Goal: Information Seeking & Learning: Learn about a topic

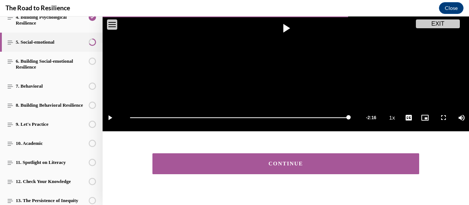
scroll to position [172, 0]
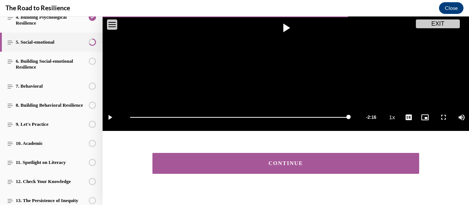
click at [269, 155] on button "CONTINUE" at bounding box center [285, 163] width 267 height 21
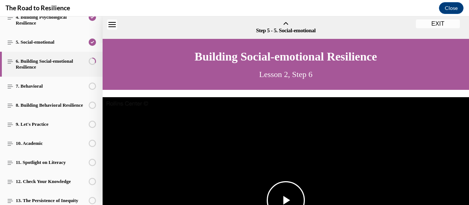
scroll to position [23, 0]
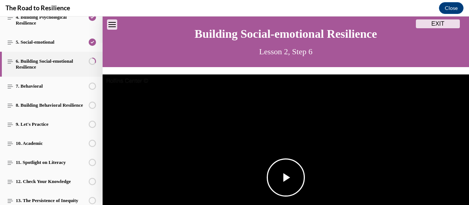
click at [273, 154] on img "Video player" at bounding box center [286, 177] width 367 height 206
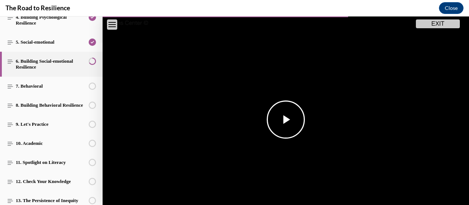
scroll to position [180, 0]
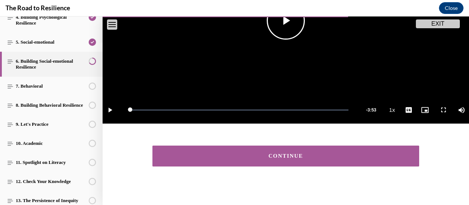
click at [273, 154] on div "CONTINUE" at bounding box center [286, 155] width 244 height 5
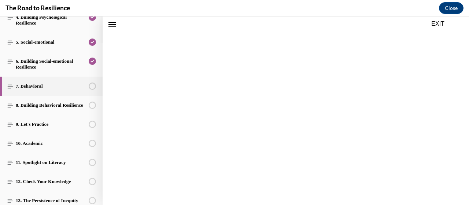
scroll to position [23, 0]
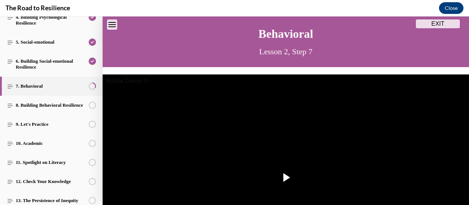
click at [273, 154] on img "Video player" at bounding box center [286, 177] width 367 height 206
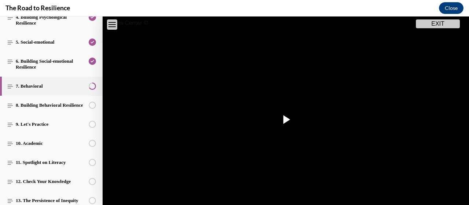
click at [273, 154] on video "Video player" at bounding box center [286, 119] width 367 height 206
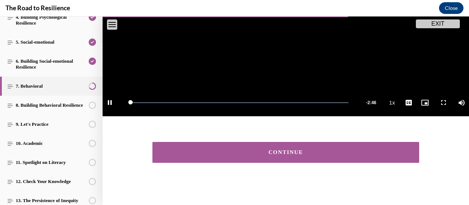
click at [273, 154] on button "CONTINUE" at bounding box center [285, 152] width 267 height 21
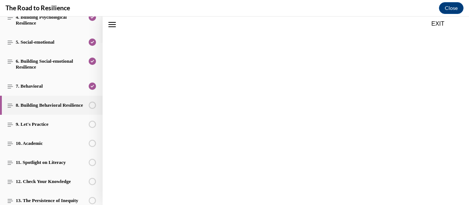
scroll to position [23, 0]
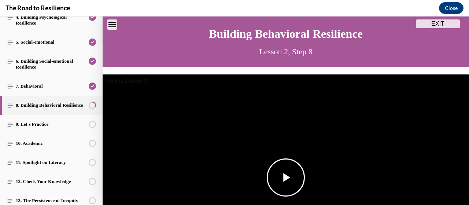
click at [286, 177] on span "Video player" at bounding box center [286, 177] width 0 height 0
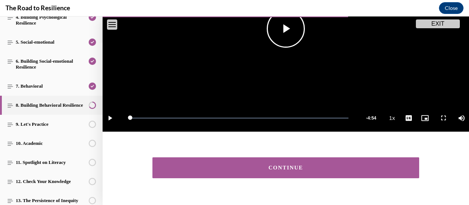
scroll to position [187, 0]
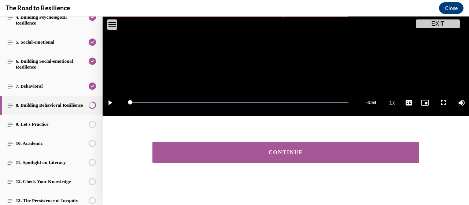
click at [285, 150] on div "CONTINUE" at bounding box center [286, 152] width 244 height 5
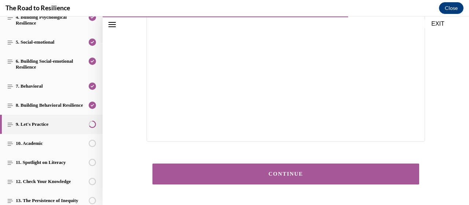
scroll to position [183, 0]
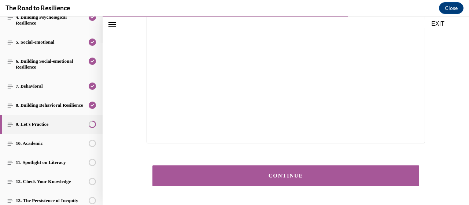
click at [280, 175] on div "CONTINUE" at bounding box center [286, 175] width 244 height 5
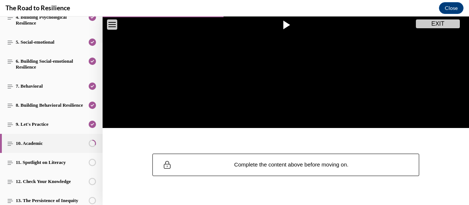
scroll to position [188, 0]
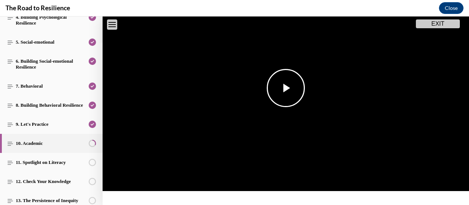
click at [286, 88] on span "Video player" at bounding box center [286, 88] width 0 height 0
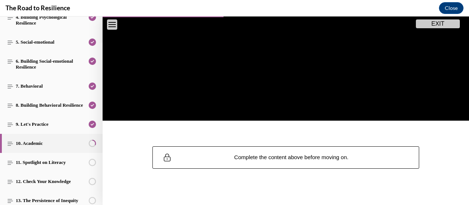
scroll to position [183, 0]
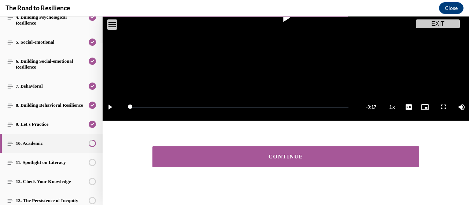
click at [324, 155] on div "CONTINUE" at bounding box center [286, 156] width 244 height 5
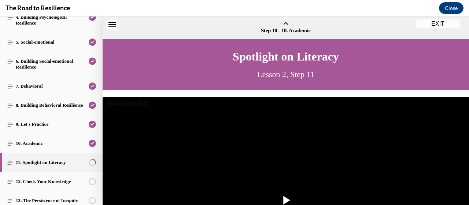
scroll to position [23, 0]
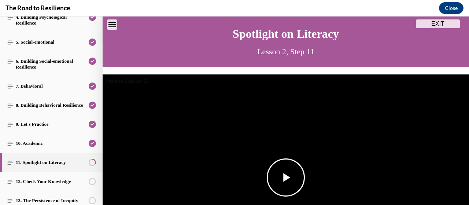
click at [286, 177] on span "Video player" at bounding box center [286, 177] width 0 height 0
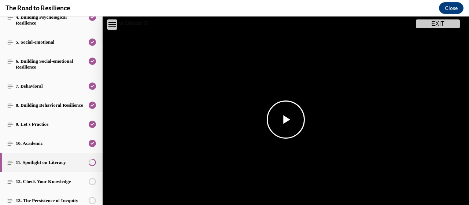
click at [289, 170] on video "Video player" at bounding box center [286, 119] width 367 height 206
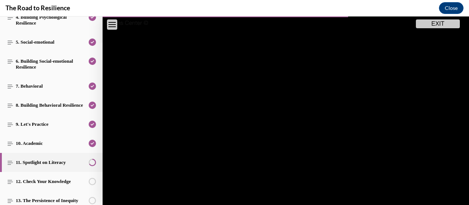
scroll to position [187, 0]
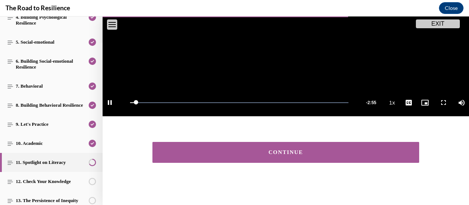
click at [288, 150] on div "CONTINUE" at bounding box center [286, 152] width 244 height 5
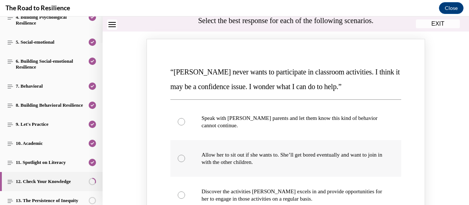
scroll to position [127, 0]
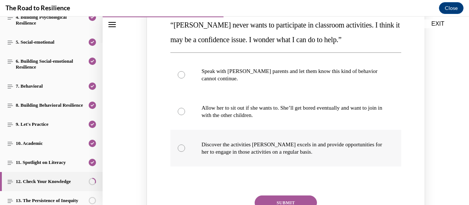
click at [183, 148] on label "Discover the activities [PERSON_NAME] excels in and provide opportunities for h…" at bounding box center [285, 148] width 231 height 37
click at [183, 148] on input "Discover the activities [PERSON_NAME] excels in and provide opportunities for h…" at bounding box center [181, 147] width 7 height 7
radio input "true"
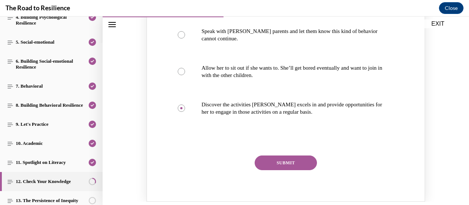
scroll to position [177, 0]
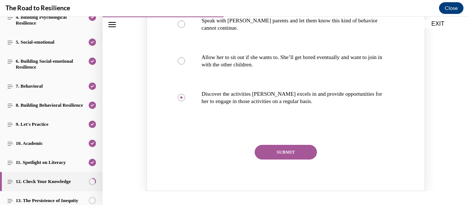
click at [298, 143] on div "“[PERSON_NAME] never wants to participate in classroom activities. I think it m…" at bounding box center [286, 68] width 234 height 205
click at [298, 155] on button "SUBMIT" at bounding box center [286, 152] width 62 height 15
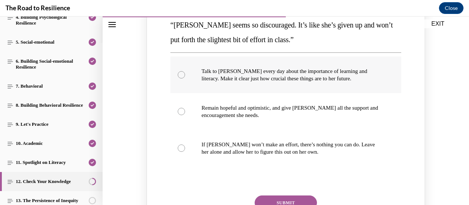
scroll to position [448, 0]
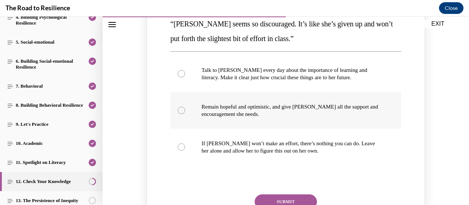
click at [173, 108] on label "Remain hopeful and optimistic, and give [PERSON_NAME] all the support and encou…" at bounding box center [285, 110] width 231 height 37
click at [178, 108] on input "Remain hopeful and optimistic, and give [PERSON_NAME] all the support and encou…" at bounding box center [181, 110] width 7 height 7
radio input "true"
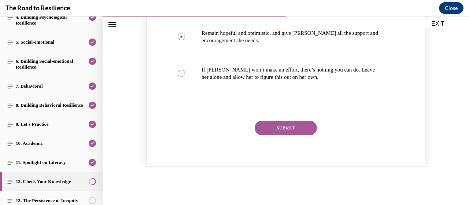
scroll to position [522, 0]
click at [286, 124] on button "SUBMIT" at bounding box center [286, 127] width 62 height 15
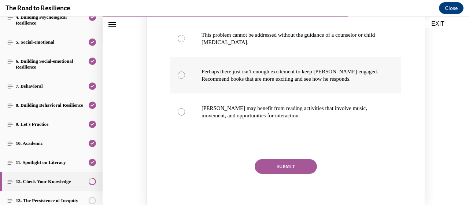
scroll to position [818, 0]
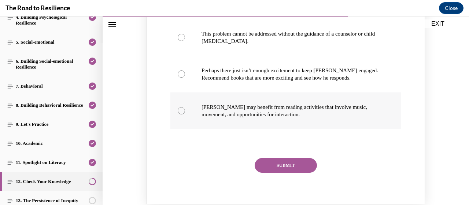
click at [170, 92] on label "[PERSON_NAME] may benefit from reading activities that involve music, movement,…" at bounding box center [285, 110] width 231 height 37
click at [178, 107] on input "[PERSON_NAME] may benefit from reading activities that involve music, movement,…" at bounding box center [181, 110] width 7 height 7
radio input "true"
click at [271, 158] on button "SUBMIT" at bounding box center [286, 165] width 62 height 15
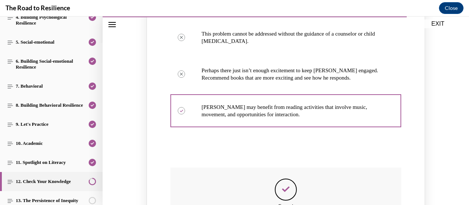
scroll to position [953, 0]
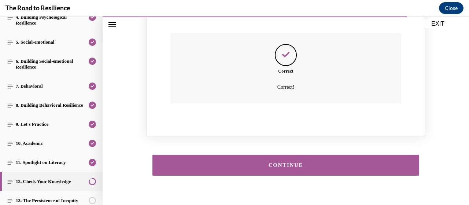
click at [271, 155] on button "CONTINUE" at bounding box center [285, 165] width 267 height 21
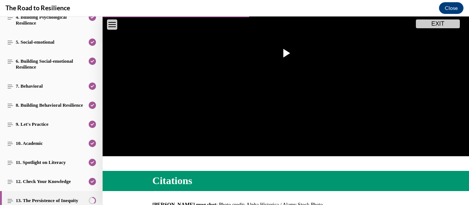
scroll to position [147, 0]
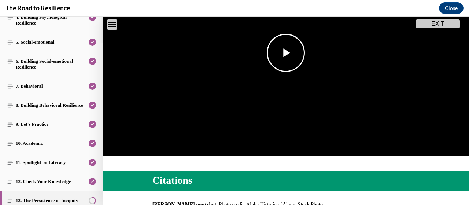
click at [272, 105] on img "Video player" at bounding box center [286, 53] width 367 height 206
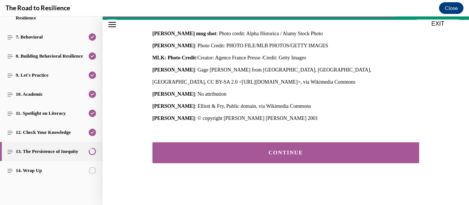
scroll to position [317, 0]
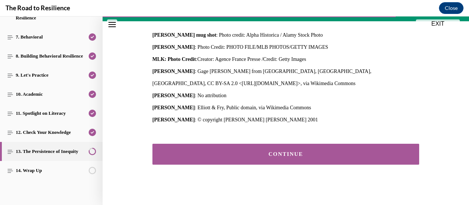
click at [183, 157] on button "CONTINUE" at bounding box center [285, 154] width 267 height 21
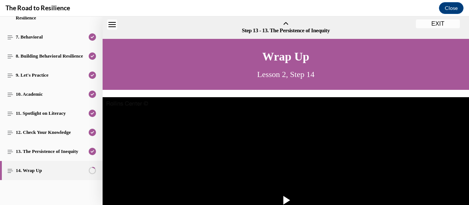
scroll to position [23, 0]
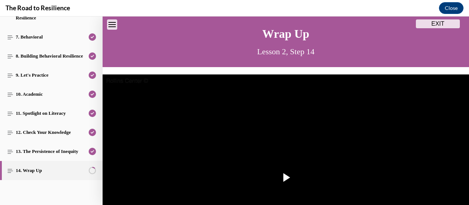
click at [183, 157] on img "Video player" at bounding box center [286, 177] width 367 height 206
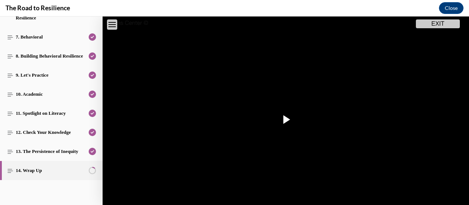
click at [183, 157] on img "Video player" at bounding box center [286, 119] width 367 height 206
click at [183, 157] on video "Video player" at bounding box center [286, 119] width 367 height 206
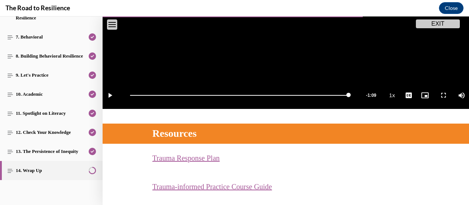
scroll to position [265, 0]
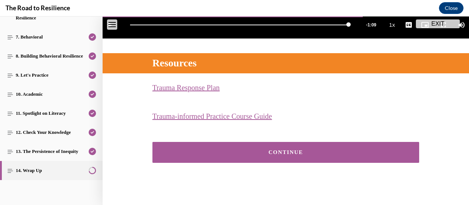
click at [217, 146] on button "CONTINUE" at bounding box center [285, 152] width 267 height 21
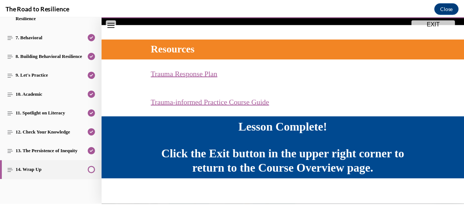
scroll to position [284, 0]
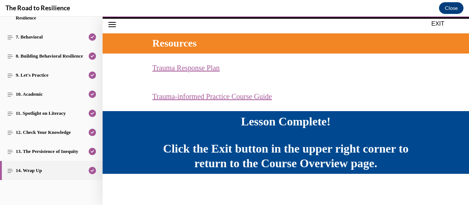
click at [439, 22] on button "EXIT" at bounding box center [438, 23] width 44 height 9
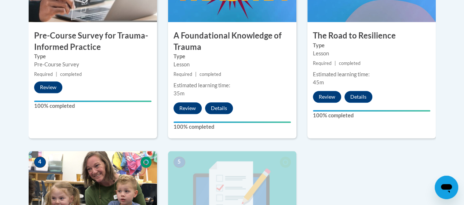
scroll to position [300, 0]
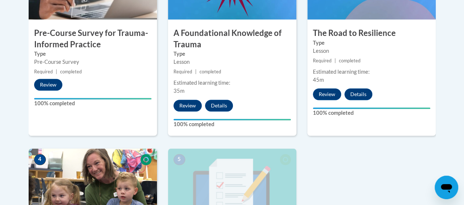
click at [102, 154] on img at bounding box center [93, 184] width 128 height 73
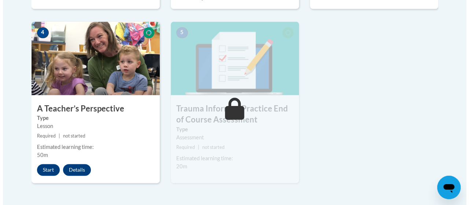
scroll to position [427, 0]
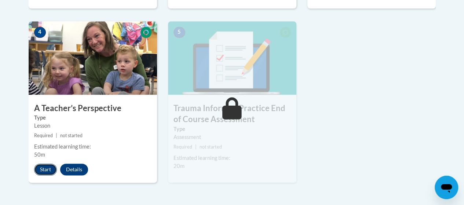
click at [47, 167] on button "Start" at bounding box center [45, 169] width 23 height 12
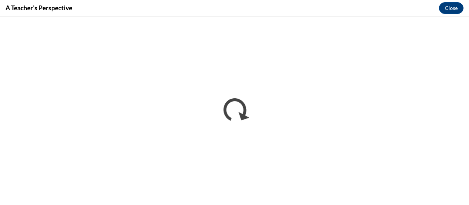
scroll to position [0, 0]
